Goal: Navigation & Orientation: Find specific page/section

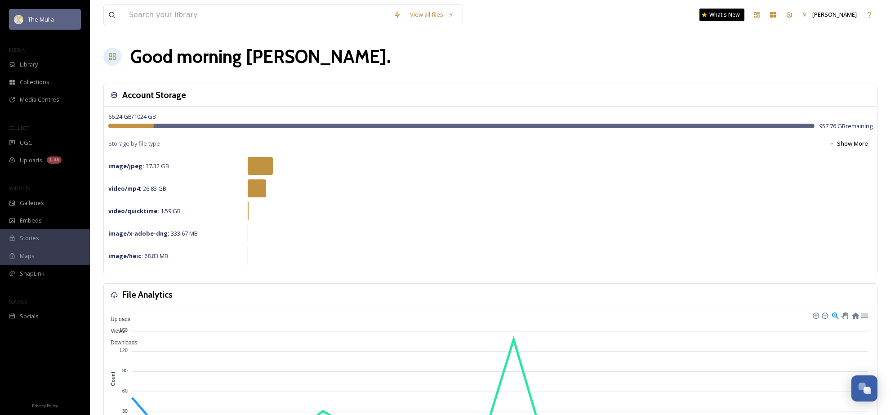
click at [48, 22] on span "The Mulia" at bounding box center [41, 19] width 26 height 8
click at [49, 20] on span "The Mulia" at bounding box center [41, 19] width 26 height 8
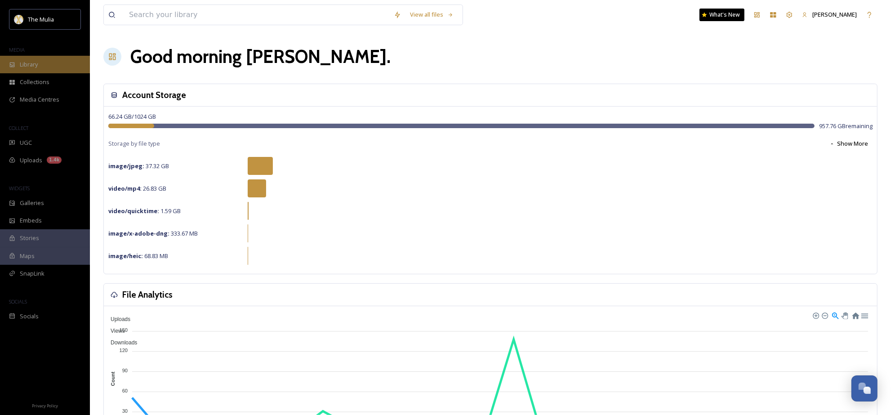
click at [52, 67] on div "Library" at bounding box center [45, 65] width 90 height 18
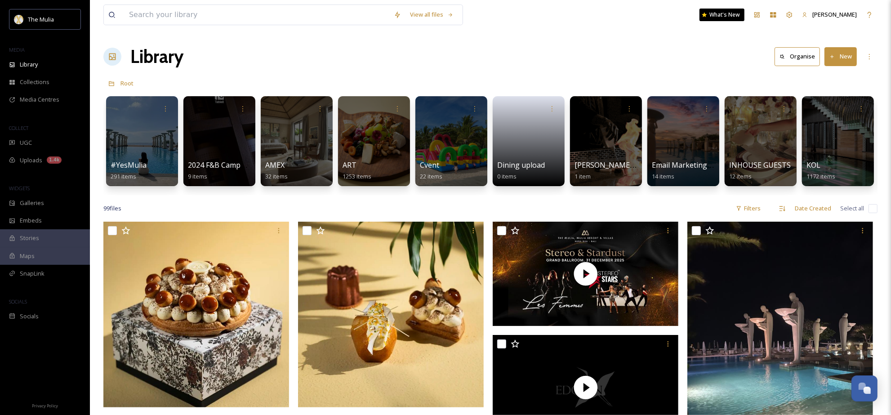
click at [57, 117] on div "The Mulia MEDIA Library Collections Media Centres COLLECT UGC Uploads 1.4k WIDG…" at bounding box center [45, 167] width 90 height 316
click at [49, 153] on div "Uploads 1.4k" at bounding box center [45, 160] width 90 height 18
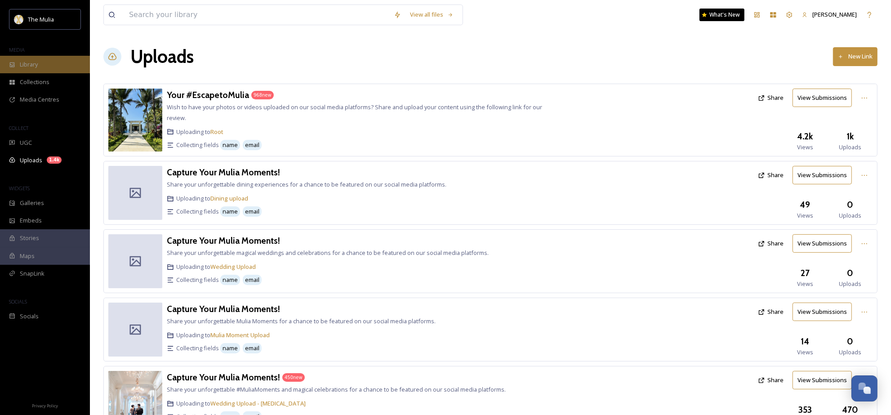
click at [64, 61] on div "Library" at bounding box center [45, 65] width 90 height 18
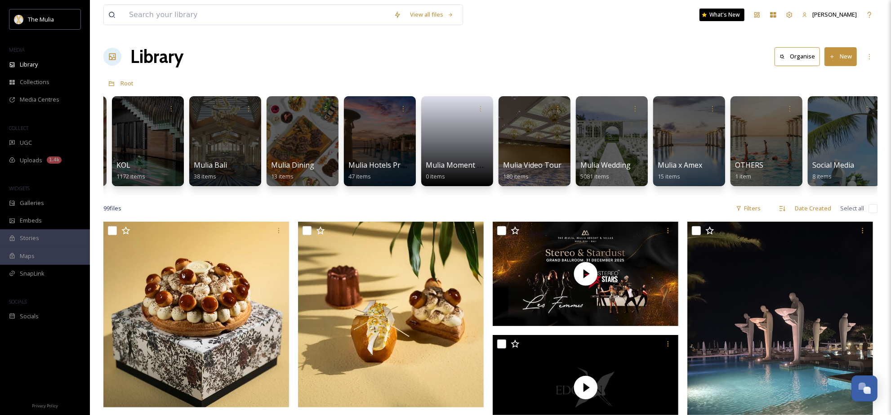
scroll to position [0, 926]
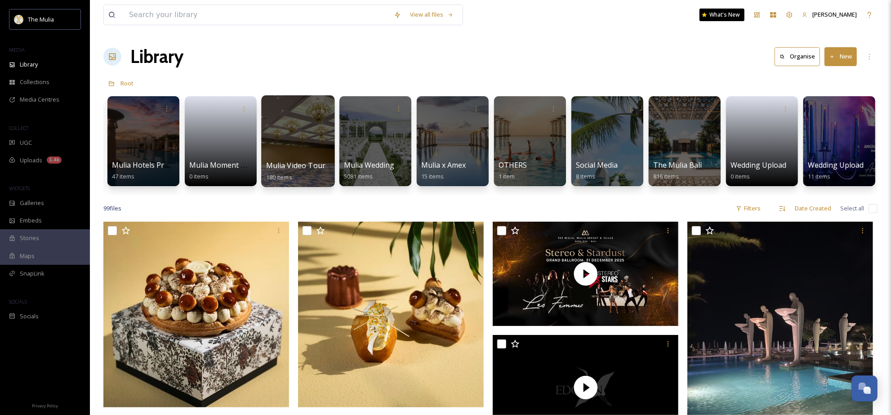
click at [299, 135] on div at bounding box center [297, 141] width 73 height 92
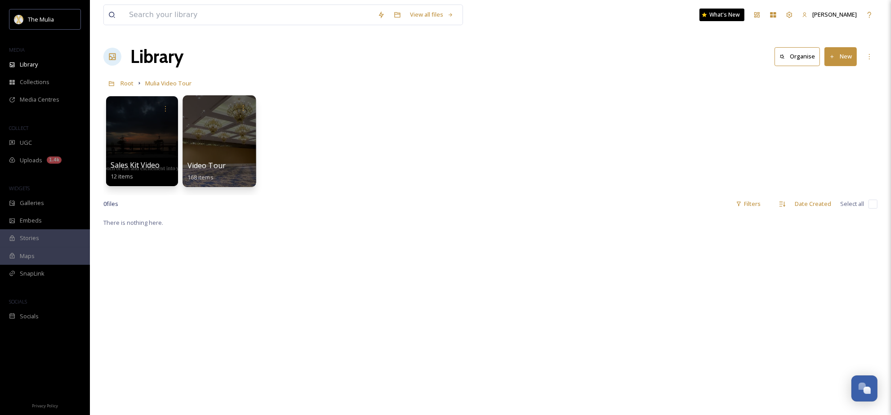
click at [193, 142] on div at bounding box center [218, 141] width 73 height 92
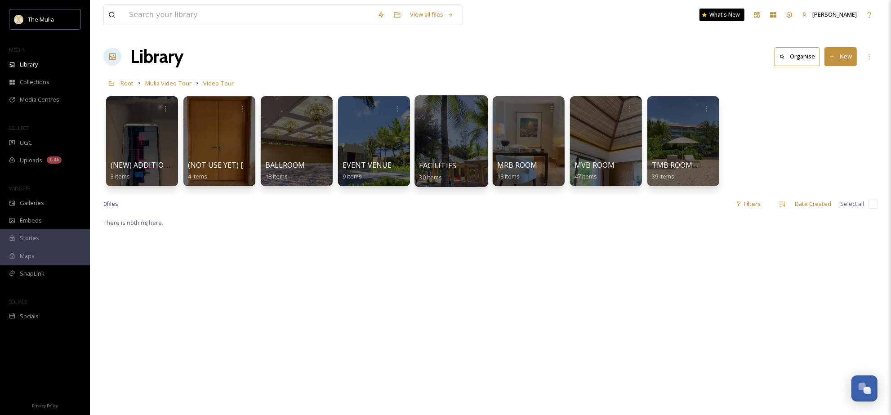
click at [457, 163] on div "FACILITIES 30 items" at bounding box center [451, 171] width 64 height 22
click at [437, 125] on div at bounding box center [450, 141] width 73 height 92
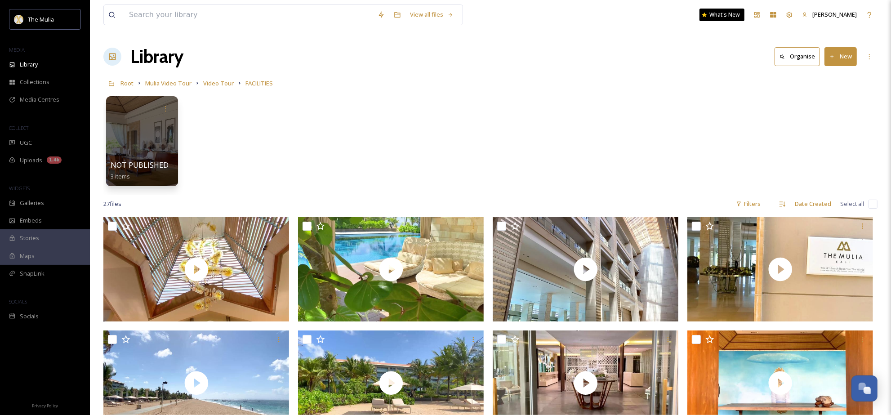
click at [593, 156] on div "NOT PUBLISHED 3 items" at bounding box center [490, 143] width 774 height 103
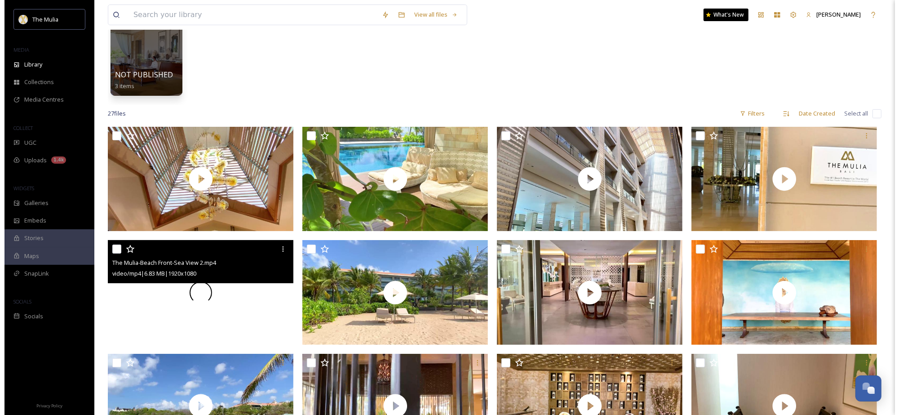
scroll to position [224, 0]
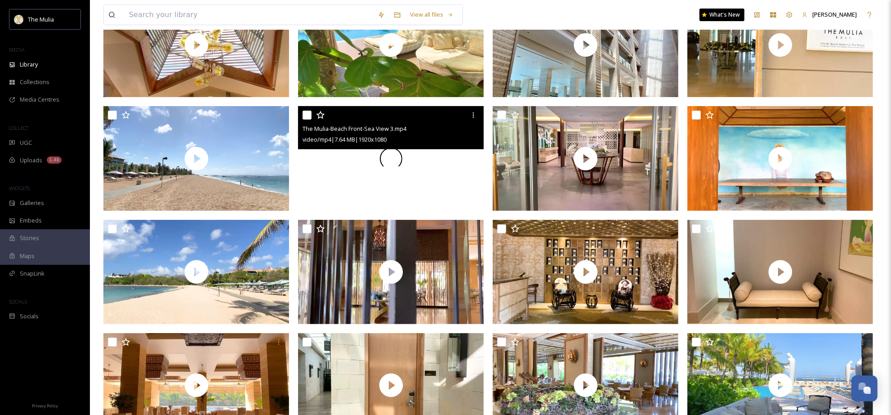
click at [409, 191] on div at bounding box center [391, 158] width 186 height 104
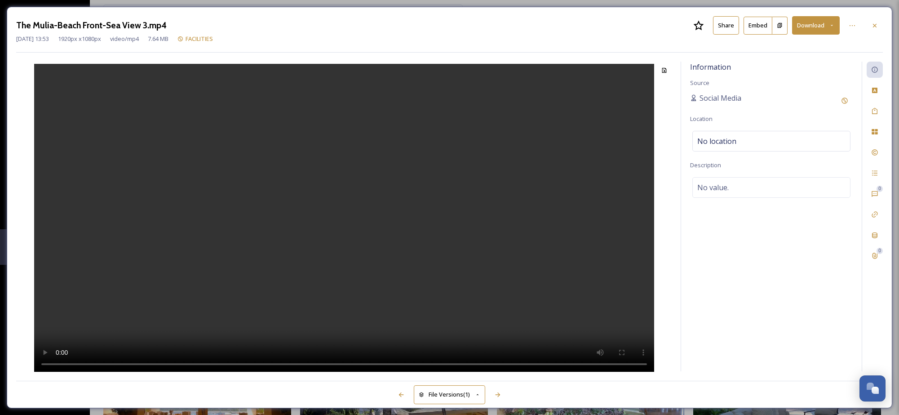
click at [275, 207] on video at bounding box center [344, 219] width 620 height 310
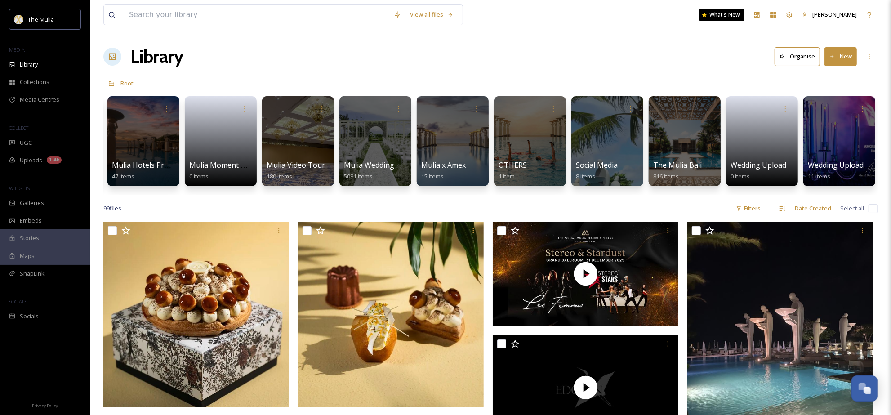
drag, startPoint x: 527, startPoint y: 196, endPoint x: 520, endPoint y: 196, distance: 6.3
click at [520, 195] on div "#YesMulia 291 items 2024 F&B Campaign 9 items AMEX 32 items ART 1253 items Cven…" at bounding box center [490, 143] width 774 height 103
click at [51, 46] on div "MEDIA" at bounding box center [45, 50] width 90 height 12
click at [39, 57] on div "Library" at bounding box center [45, 65] width 90 height 18
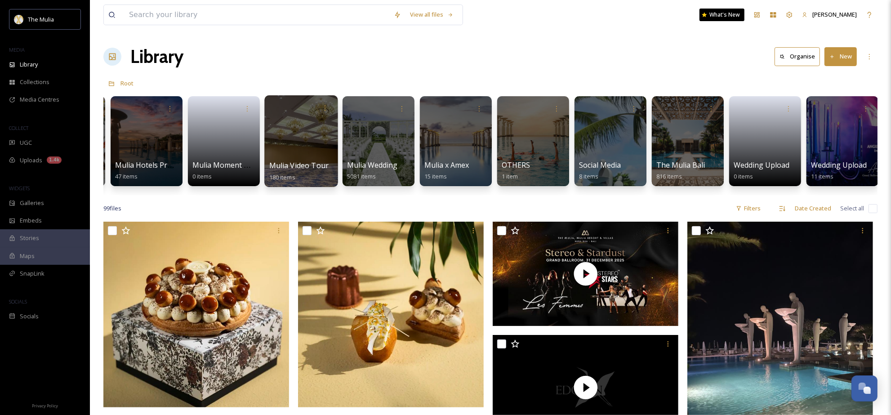
click at [324, 138] on div at bounding box center [300, 141] width 73 height 92
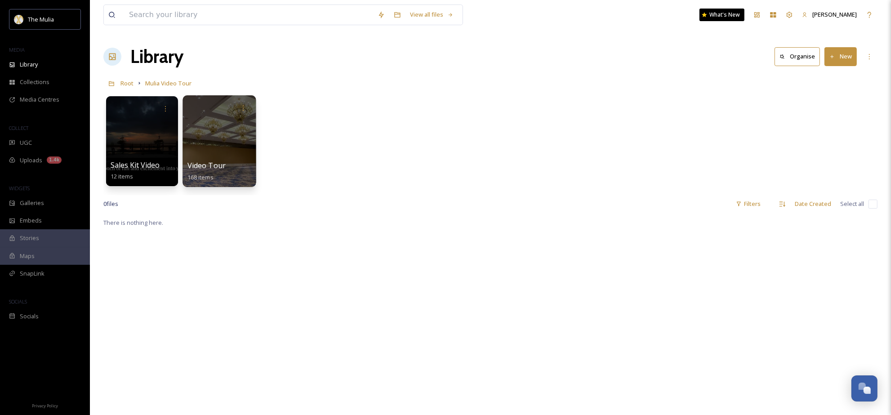
click at [207, 129] on div at bounding box center [218, 141] width 73 height 92
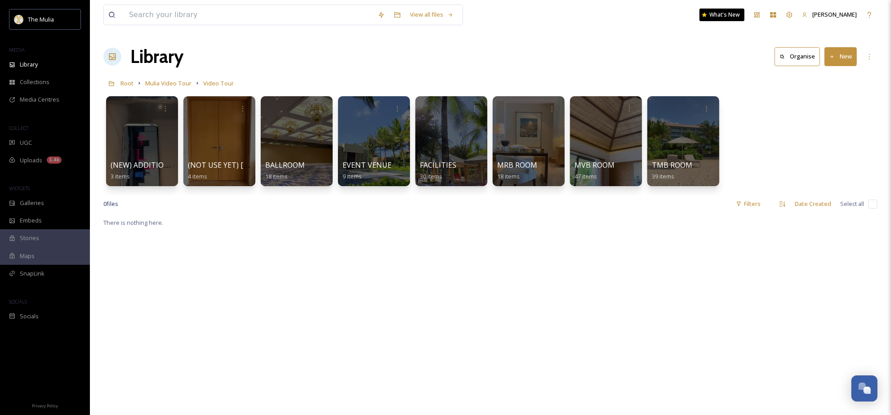
drag, startPoint x: 242, startPoint y: 192, endPoint x: 733, endPoint y: 173, distance: 491.2
click at [733, 173] on div "(NEW) ADDITIONAL MEETING ROOM 3 items (NOT USE YET) [PERSON_NAME] & JULIET ROOM…" at bounding box center [490, 143] width 774 height 103
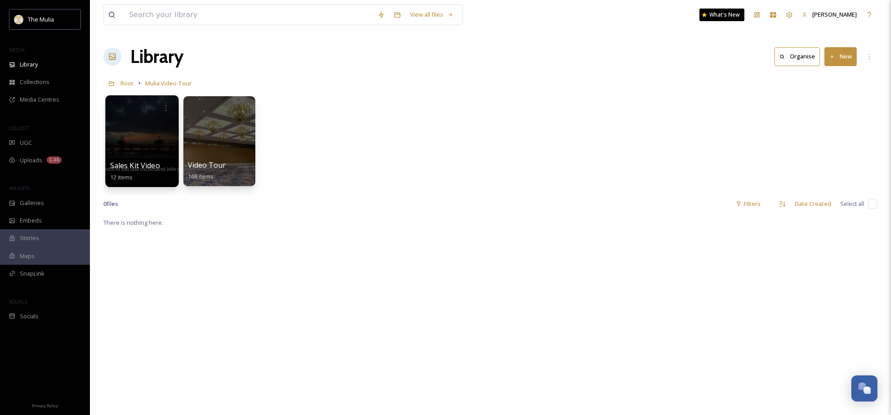
drag, startPoint x: 0, startPoint y: 0, endPoint x: 151, endPoint y: 132, distance: 200.7
click at [151, 132] on div at bounding box center [141, 141] width 73 height 92
click at [213, 129] on div at bounding box center [218, 141] width 73 height 92
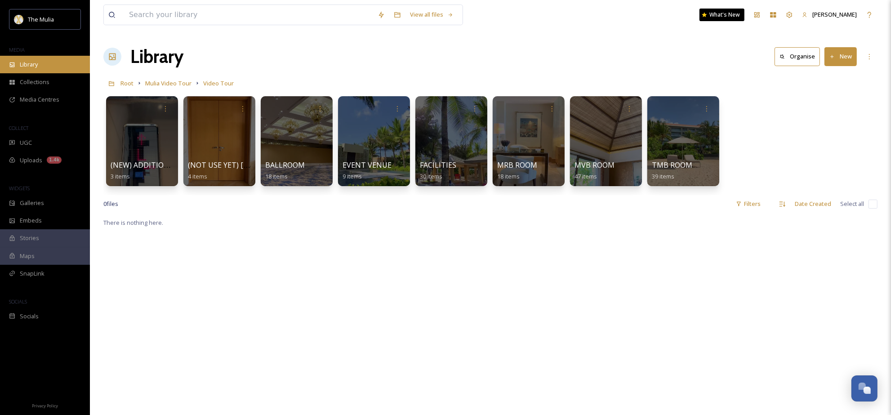
click at [43, 64] on div "Library" at bounding box center [45, 65] width 90 height 18
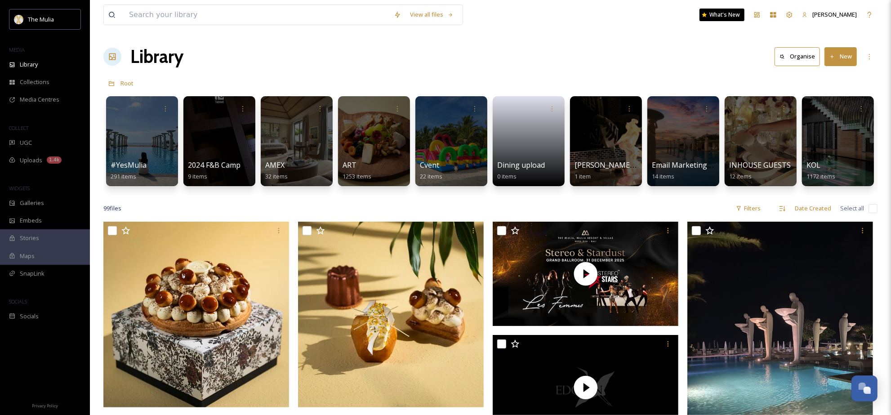
scroll to position [0, 926]
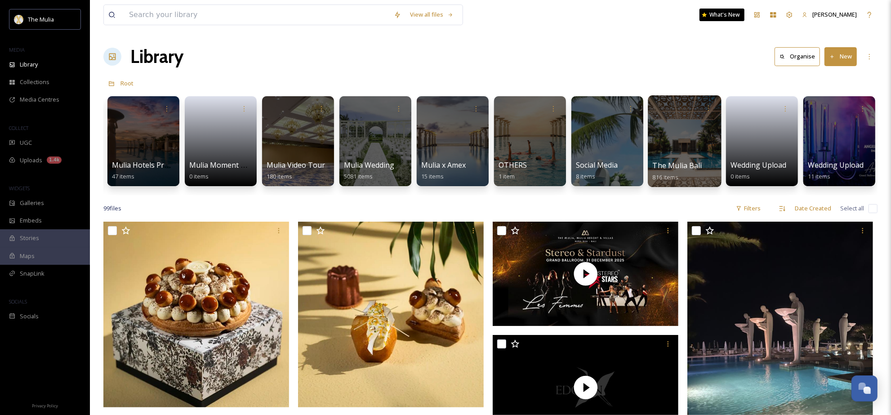
click at [702, 135] on div at bounding box center [684, 141] width 73 height 92
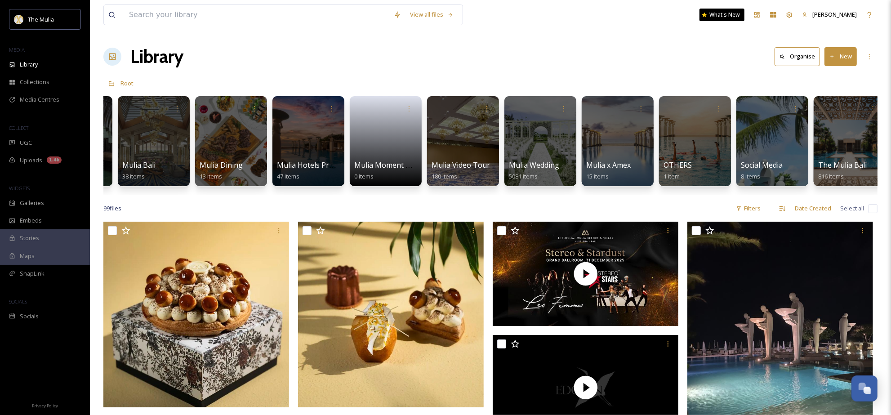
scroll to position [0, 676]
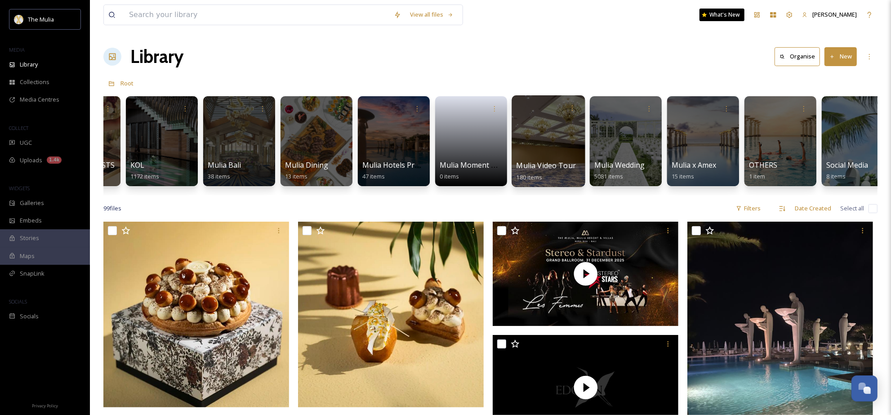
click at [534, 135] on div at bounding box center [547, 141] width 73 height 92
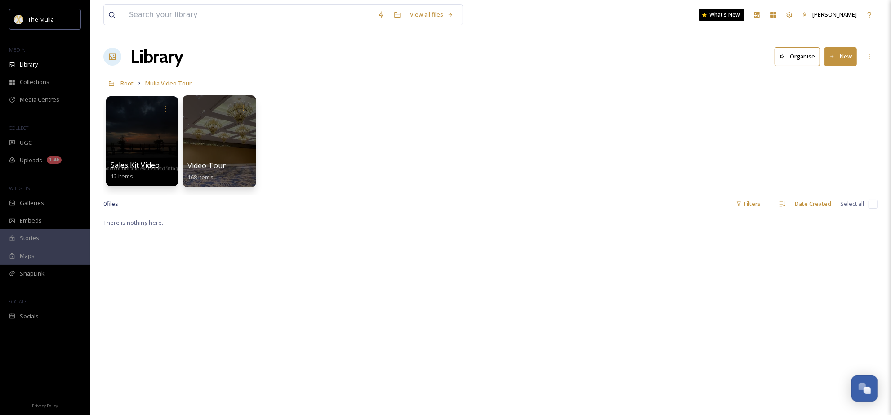
click at [212, 131] on div at bounding box center [218, 141] width 73 height 92
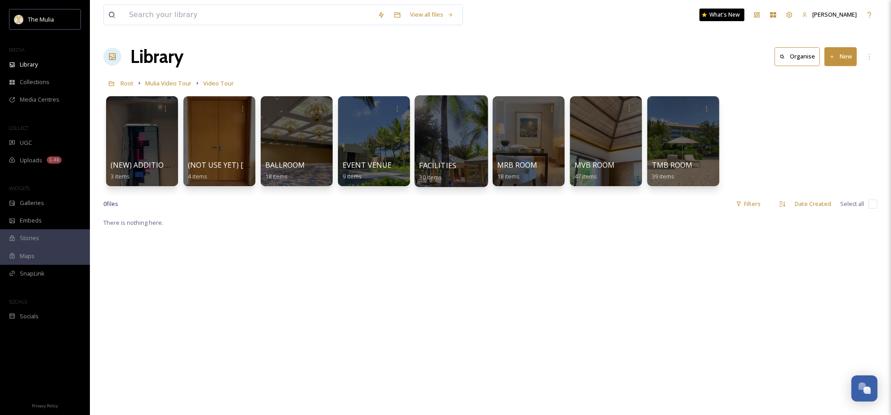
click at [439, 162] on span "FACILITIES" at bounding box center [437, 165] width 37 height 10
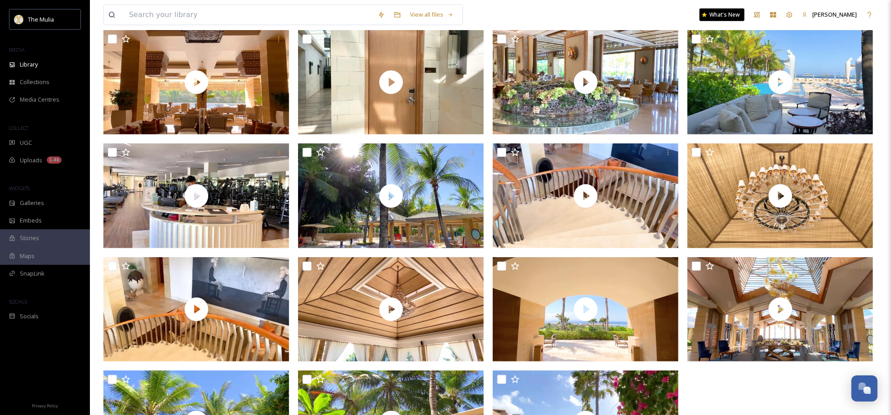
scroll to position [602, 0]
